Goal: Use online tool/utility

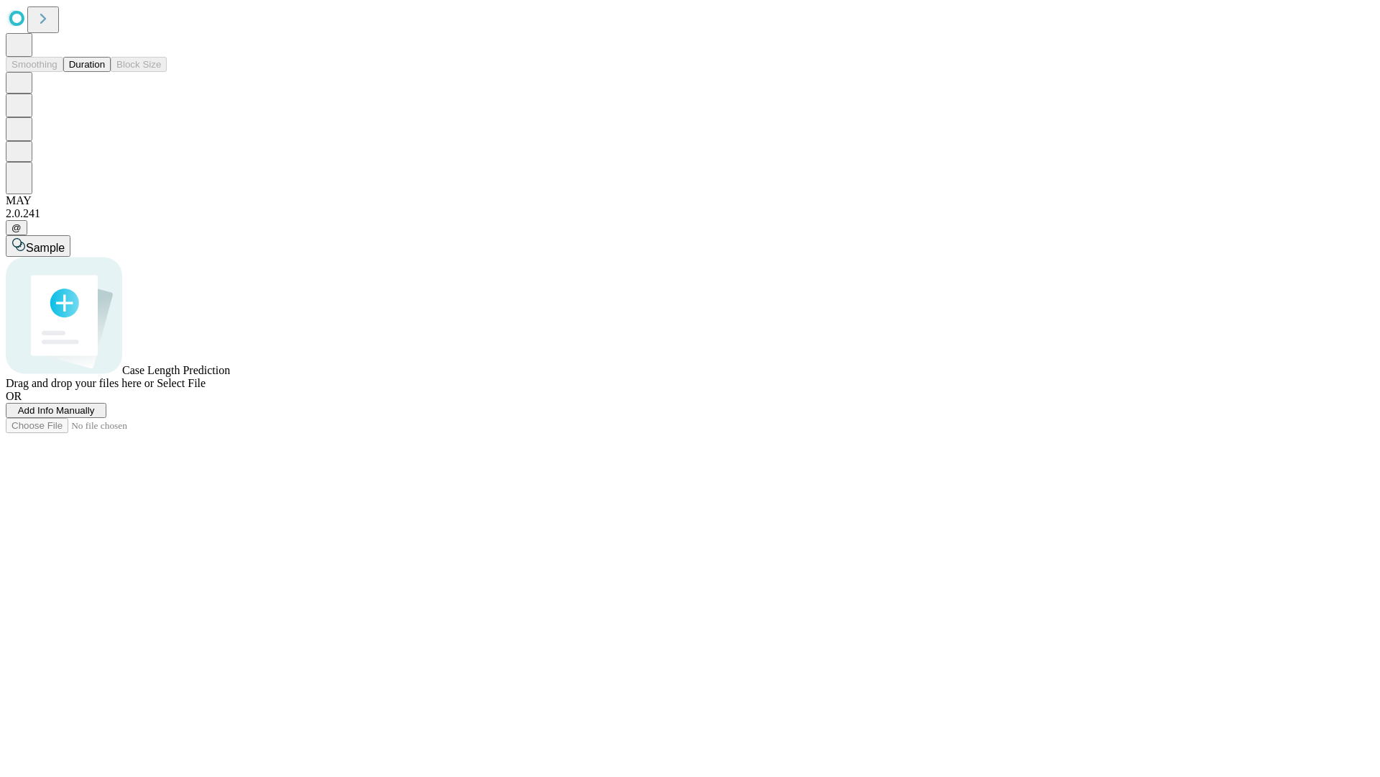
click at [105, 72] on button "Duration" at bounding box center [86, 64] width 47 height 15
click at [65, 242] on span "Sample" at bounding box center [45, 248] width 39 height 12
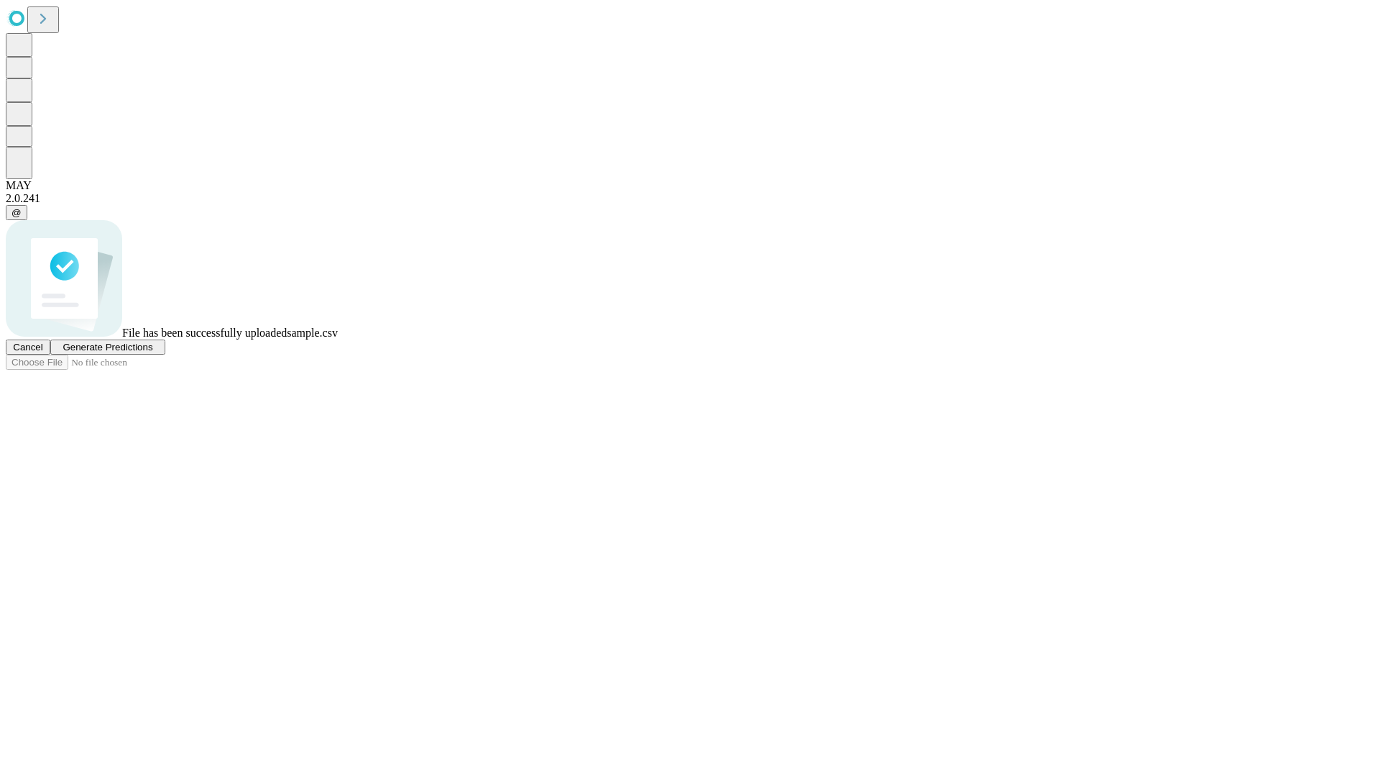
click at [152, 352] on span "Generate Predictions" at bounding box center [108, 347] width 90 height 11
